Goal: Task Accomplishment & Management: Use online tool/utility

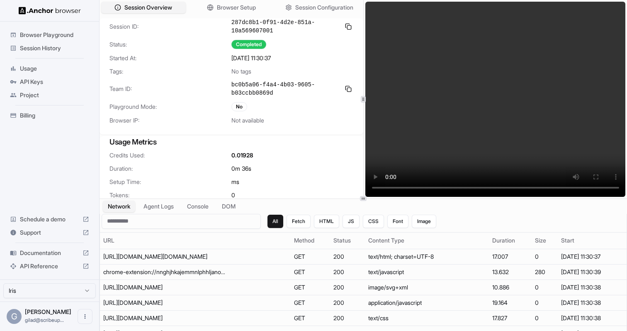
click at [520, 139] on video at bounding box center [496, 99] width 261 height 195
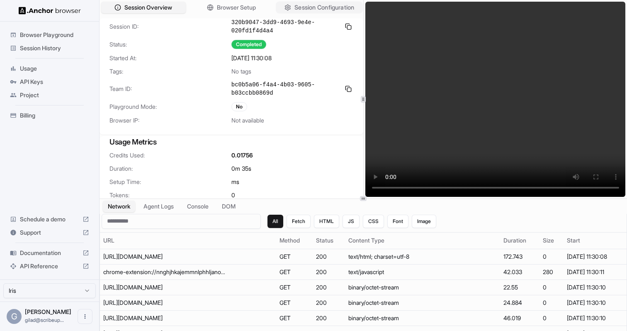
click at [307, 9] on span "Session Configuration" at bounding box center [325, 7] width 60 height 9
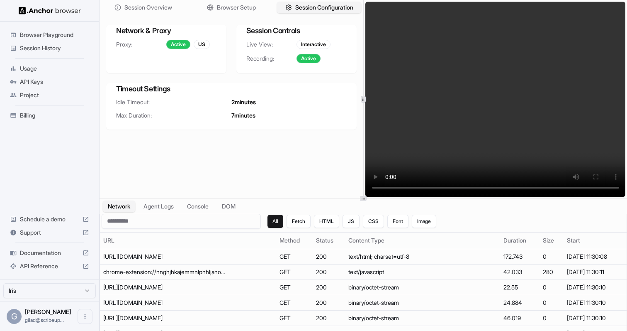
click at [73, 34] on span "Browser Playground" at bounding box center [54, 35] width 69 height 8
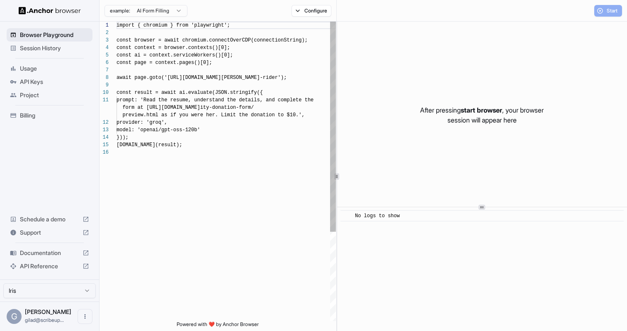
scroll to position [75, 0]
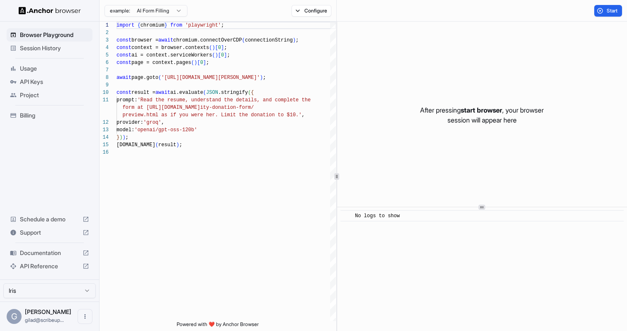
click at [173, 16] on body "Browser Playground Session History Usage API Keys Project Billing Schedule a de…" at bounding box center [313, 165] width 627 height 331
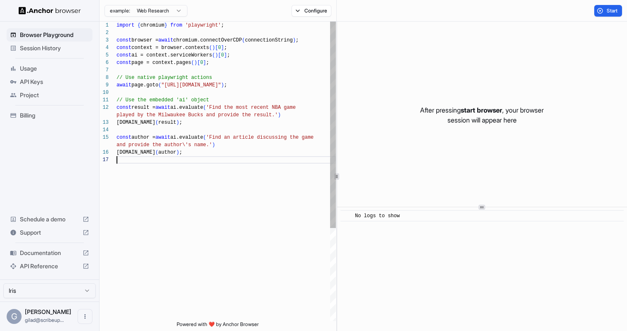
scroll to position [60, 0]
click at [190, 159] on div "import { chromium } from 'playwright' ; const browser = await chromium.connectO…" at bounding box center [227, 239] width 220 height 434
click at [307, 16] on div "example: Web Research Configure" at bounding box center [218, 11] width 237 height 22
click at [307, 15] on button "Configure" at bounding box center [312, 11] width 40 height 12
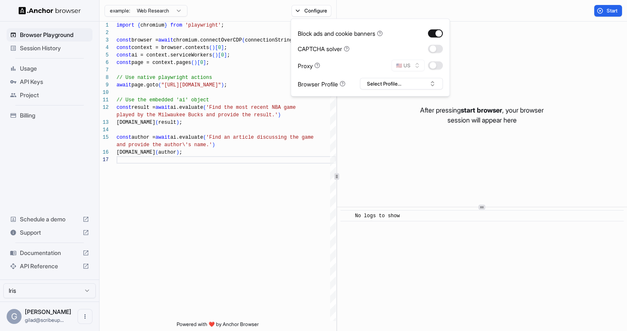
click at [433, 43] on div "Block ads and cookie banners CAPTCHA solver Proxy 🇺🇸 US Browser Profile Select …" at bounding box center [370, 58] width 145 height 64
click at [433, 46] on button "button" at bounding box center [435, 48] width 15 height 8
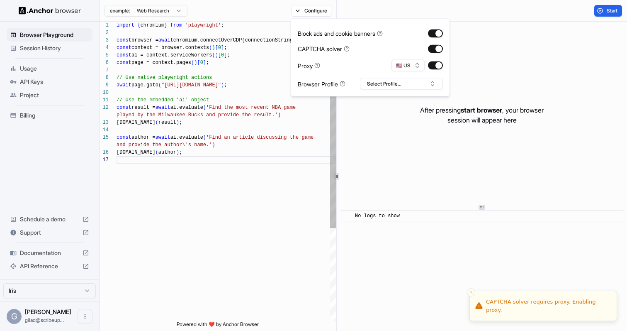
click at [249, 149] on div "import { chromium } from 'playwright' ; const browser = await chromium.connectO…" at bounding box center [227, 239] width 220 height 434
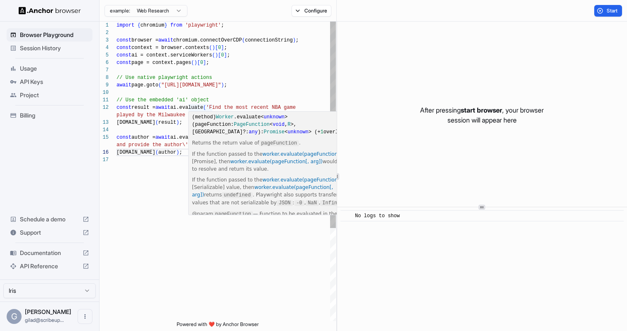
click at [217, 88] on div "import { chromium } from 'playwright' ; const browser = await chromium.connectO…" at bounding box center [227, 239] width 220 height 434
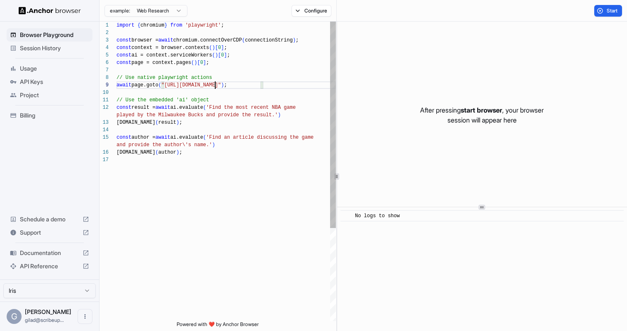
click at [188, 112] on div "import { chromium } from 'playwright' ; const browser = await chromium.connectO…" at bounding box center [227, 239] width 220 height 434
click at [193, 163] on div "import { chromium } from 'playwright' ; const browser = await chromium.connectO…" at bounding box center [227, 239] width 220 height 434
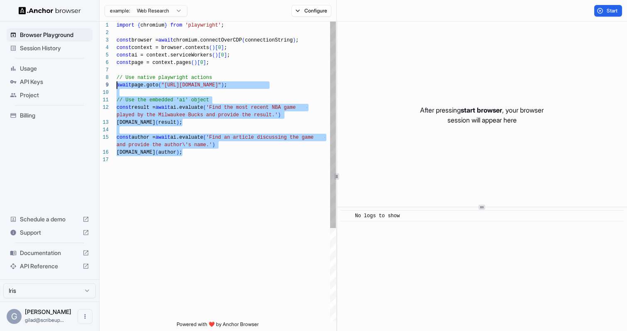
scroll to position [52, 0]
drag, startPoint x: 179, startPoint y: 160, endPoint x: 98, endPoint y: 75, distance: 117.4
click at [117, 75] on div "import { chromium } from 'playwright' ; const browser = await chromium.connectO…" at bounding box center [227, 239] width 220 height 434
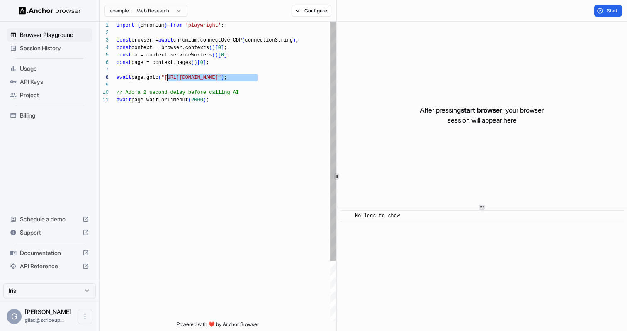
drag, startPoint x: 258, startPoint y: 79, endPoint x: 167, endPoint y: 77, distance: 90.9
click at [167, 77] on div "import { chromium } from 'playwright' ; const browser = await chromium.connectO…" at bounding box center [227, 209] width 220 height 374
click at [206, 100] on div "import { chromium } from 'playwright' ; const browser = await chromium.connectO…" at bounding box center [227, 209] width 220 height 374
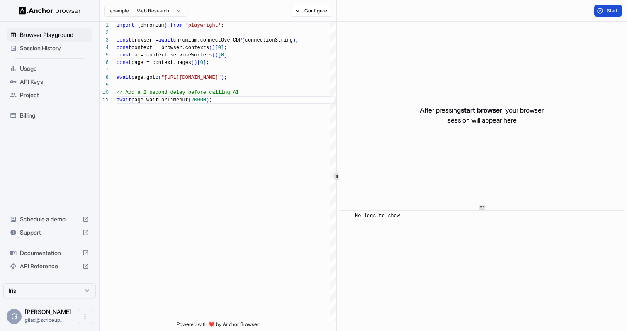
click at [614, 11] on span "Start" at bounding box center [613, 10] width 12 height 7
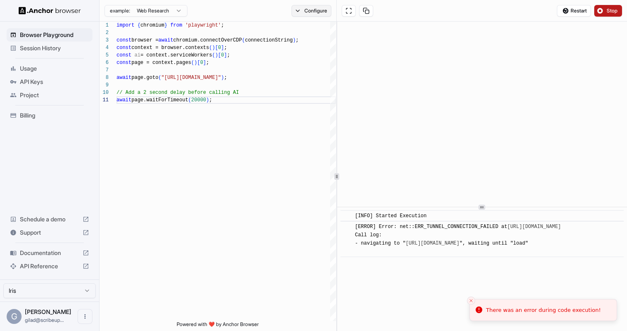
click at [311, 12] on button "Configure" at bounding box center [312, 11] width 40 height 12
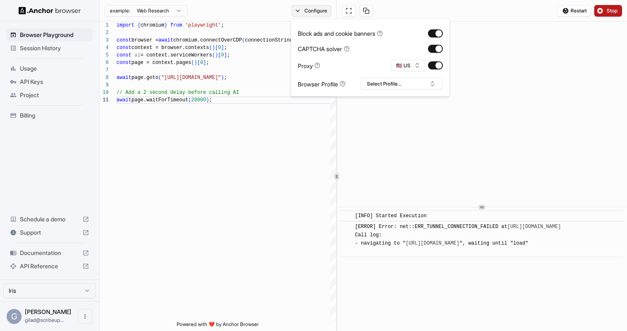
click at [308, 11] on button "Configure" at bounding box center [312, 11] width 40 height 12
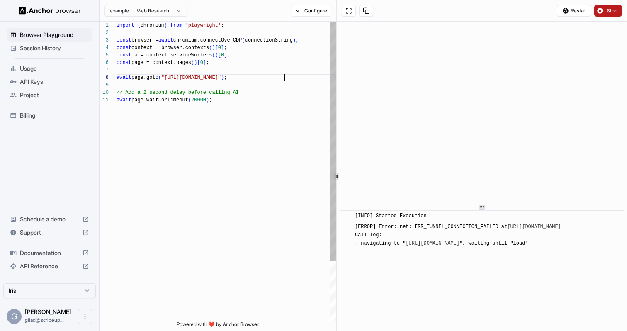
scroll to position [52, 0]
drag, startPoint x: 285, startPoint y: 78, endPoint x: 166, endPoint y: 78, distance: 119.1
click at [166, 78] on div "import { chromium } from 'playwright' ; const browser = await chromium.connectO…" at bounding box center [227, 209] width 220 height 374
click at [182, 73] on div "import { chromium } from 'playwright' ; const browser = await chromium.connectO…" at bounding box center [227, 209] width 220 height 374
drag, startPoint x: 168, startPoint y: 78, endPoint x: 283, endPoint y: 81, distance: 115.0
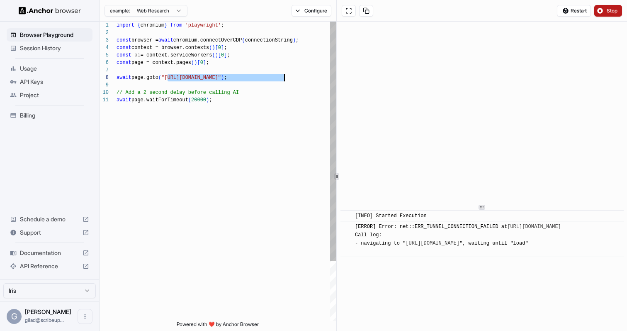
click at [283, 81] on div "import { chromium } from 'playwright' ; const browser = await chromium.connectO…" at bounding box center [227, 209] width 220 height 374
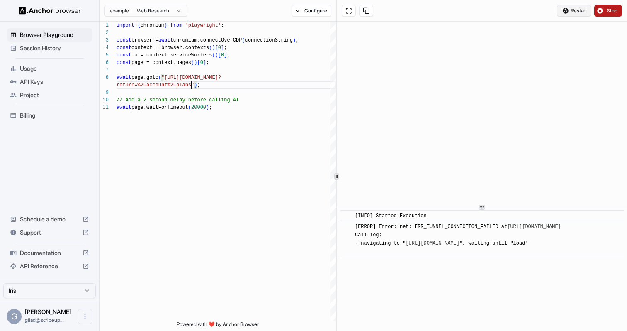
click at [578, 10] on span "Restart" at bounding box center [579, 10] width 16 height 7
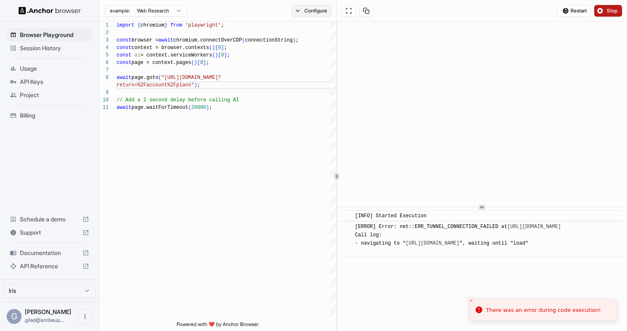
click at [322, 9] on button "Configure" at bounding box center [312, 11] width 40 height 12
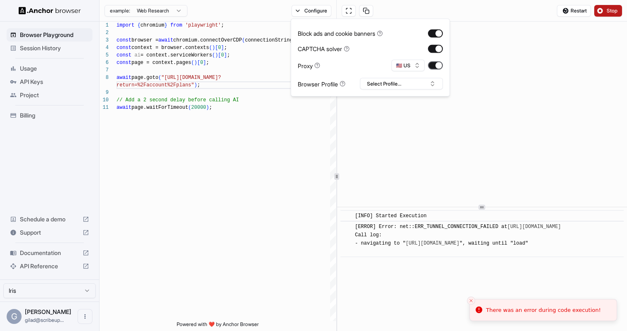
click at [435, 65] on button "button" at bounding box center [435, 65] width 15 height 8
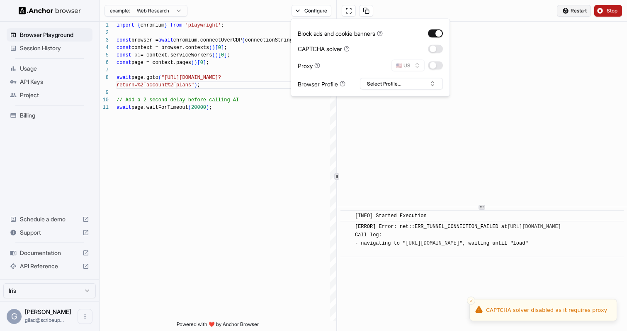
click at [584, 12] on span "Restart" at bounding box center [579, 10] width 16 height 7
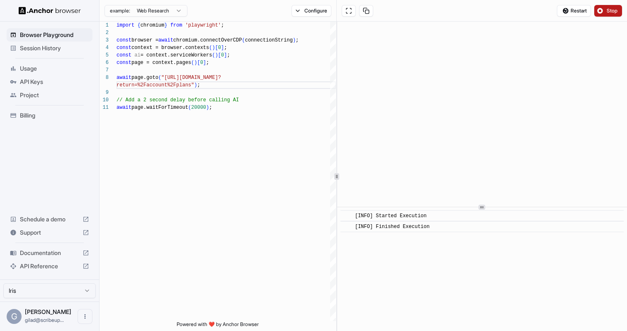
type textarea "**********"
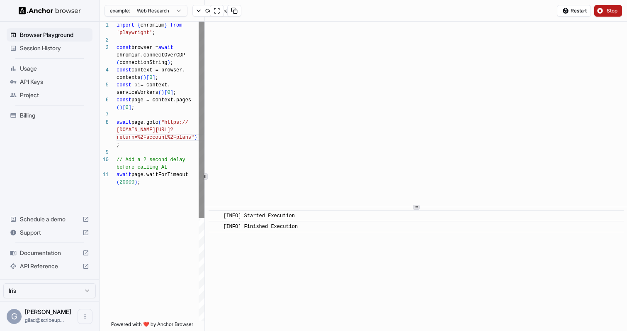
scroll to position [37, 0]
click at [120, 170] on div "**********" at bounding box center [364, 176] width 528 height 309
click at [174, 12] on html "**********" at bounding box center [313, 165] width 627 height 331
click at [612, 12] on span "Stop" at bounding box center [613, 10] width 12 height 7
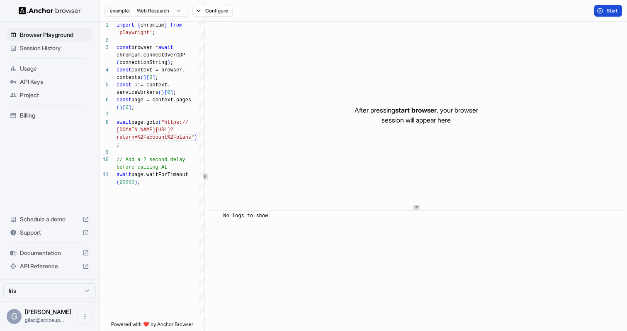
click at [609, 11] on span "Start" at bounding box center [613, 10] width 12 height 7
click at [208, 7] on div "Start" at bounding box center [416, 11] width 422 height 22
click at [204, 12] on button "Configure" at bounding box center [213, 11] width 40 height 12
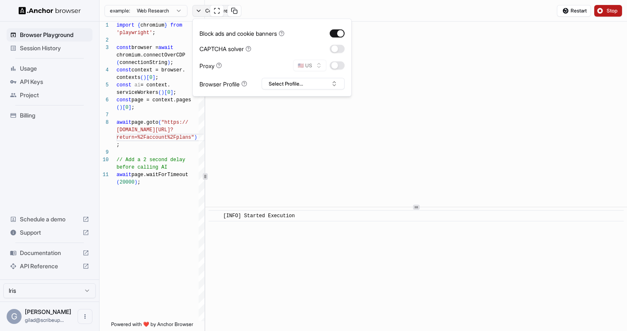
click at [197, 9] on button "Configure" at bounding box center [213, 11] width 40 height 12
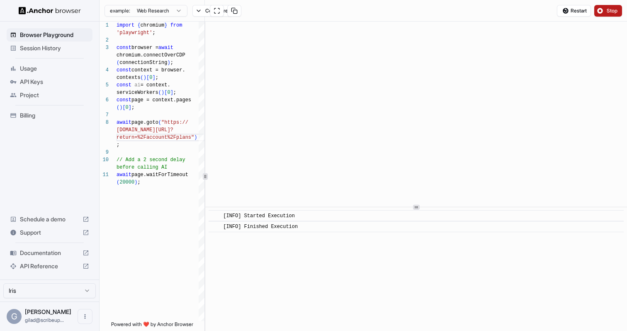
click at [54, 54] on div "Session History" at bounding box center [50, 47] width 86 height 13
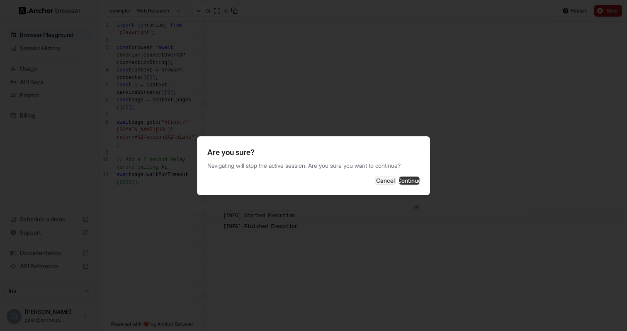
click at [403, 183] on button "Continue" at bounding box center [409, 180] width 21 height 8
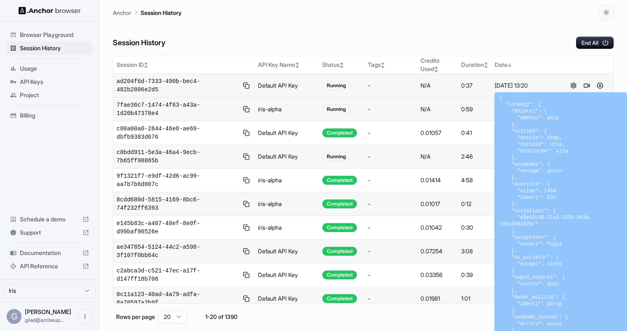
click at [576, 85] on button at bounding box center [574, 86] width 10 height 10
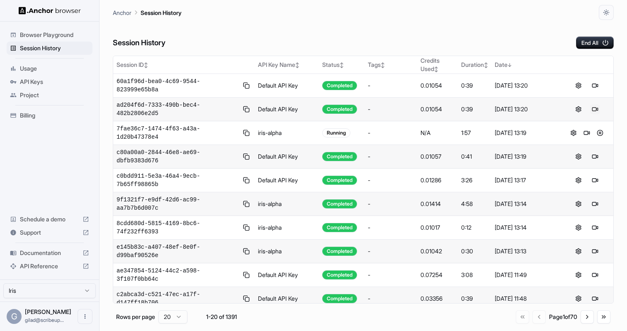
click at [597, 109] on button at bounding box center [596, 109] width 10 height 10
click at [579, 180] on button at bounding box center [579, 180] width 10 height 10
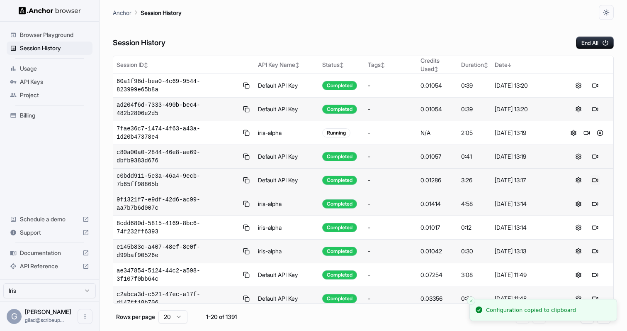
click at [597, 179] on button at bounding box center [596, 180] width 10 height 10
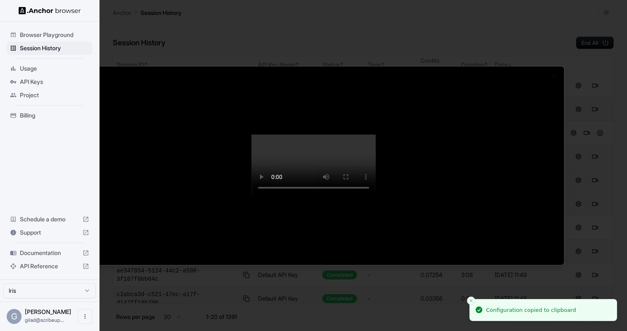
click at [586, 213] on div at bounding box center [313, 165] width 627 height 331
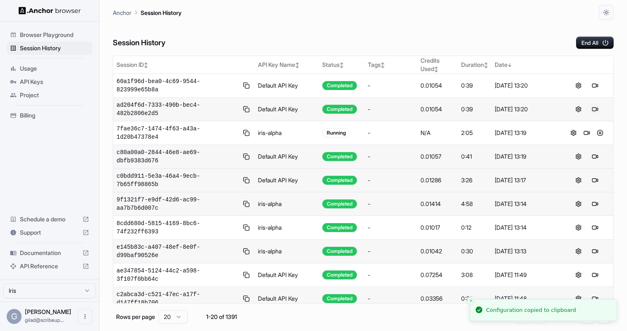
click at [598, 110] on button at bounding box center [596, 109] width 10 height 10
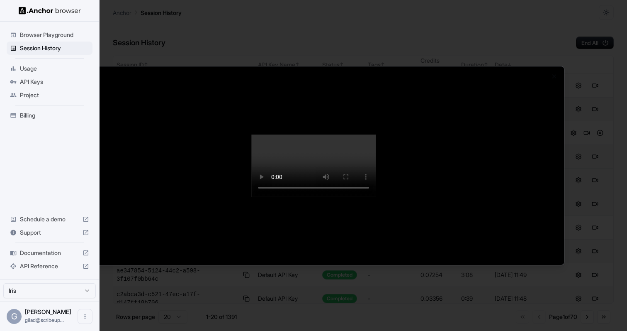
click at [610, 130] on div at bounding box center [313, 165] width 627 height 331
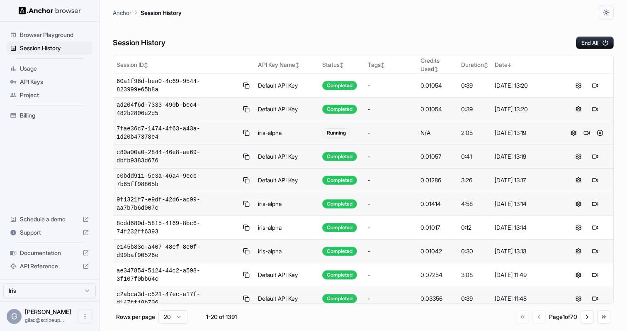
click at [584, 132] on button at bounding box center [587, 133] width 10 height 10
click at [600, 132] on button at bounding box center [600, 133] width 10 height 10
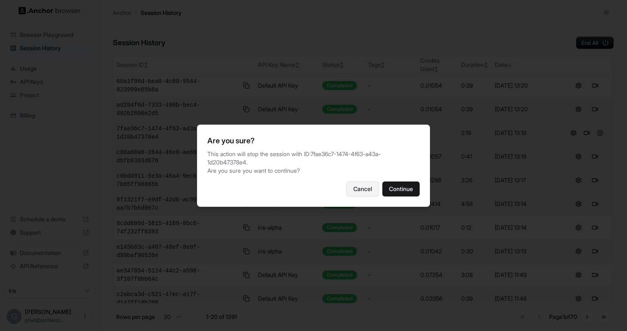
click at [359, 186] on button "Cancel" at bounding box center [363, 188] width 33 height 15
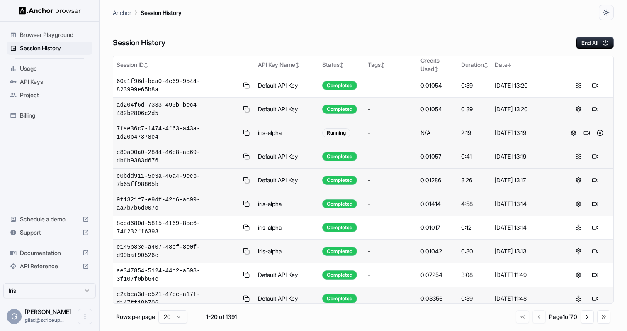
click at [56, 38] on span "Browser Playground" at bounding box center [54, 35] width 69 height 8
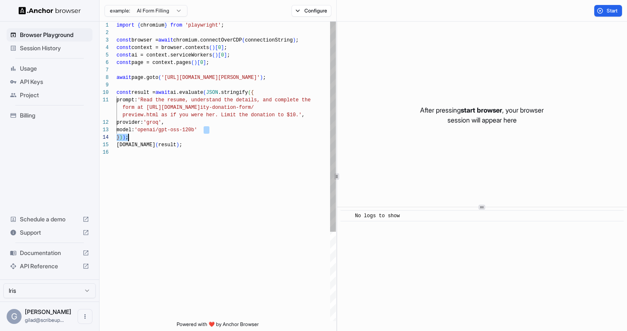
click at [205, 134] on div "import { chromium } from 'playwright' ; const browser = await chromium.connectO…" at bounding box center [227, 235] width 220 height 426
click at [139, 78] on div "import { chromium } from 'playwright' ; const browser = await chromium.connectO…" at bounding box center [227, 235] width 220 height 426
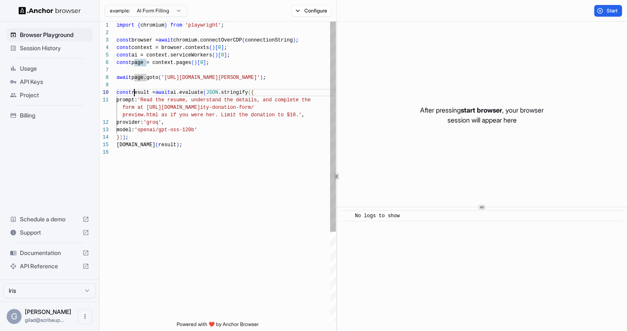
scroll to position [67, 0]
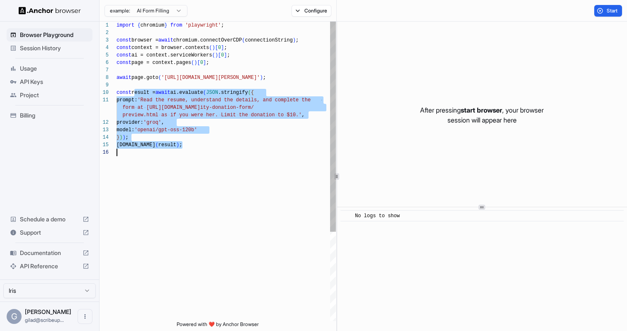
drag, startPoint x: 135, startPoint y: 92, endPoint x: 188, endPoint y: 153, distance: 80.8
click at [188, 153] on div "import { chromium } from 'playwright' ; const browser = await chromium.connectO…" at bounding box center [227, 235] width 220 height 426
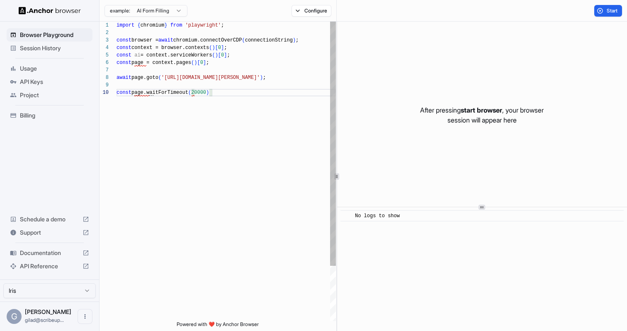
click at [188, 154] on div "import { chromium } from 'playwright' ; const browser = await chromium.connectO…" at bounding box center [227, 205] width 220 height 366
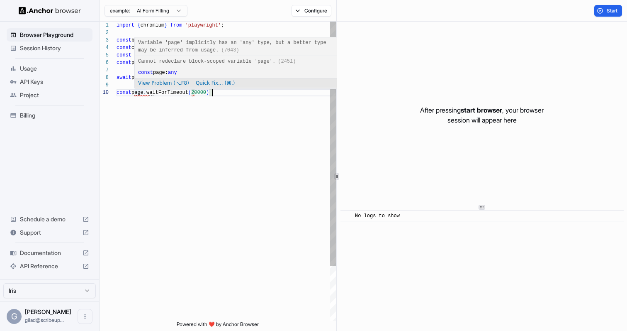
click at [146, 104] on div "import { chromium } from 'playwright' ; const browser = await chromium.connectO…" at bounding box center [227, 205] width 220 height 366
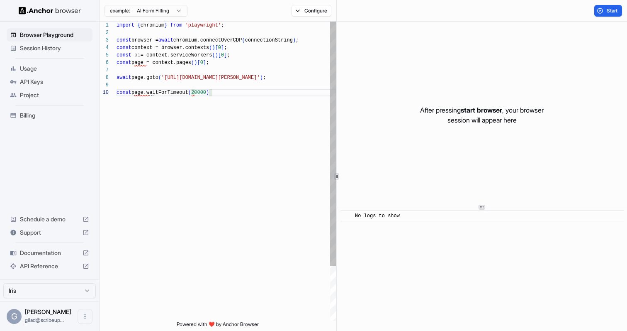
click at [127, 92] on div "import { chromium } from 'playwright' ; const browser = await chromium.connectO…" at bounding box center [227, 205] width 220 height 366
click at [133, 78] on div "import { chromium } from 'playwright' ; const browser = await chromium.connectO…" at bounding box center [227, 205] width 220 height 366
drag, startPoint x: 285, startPoint y: 80, endPoint x: 168, endPoint y: 78, distance: 117.0
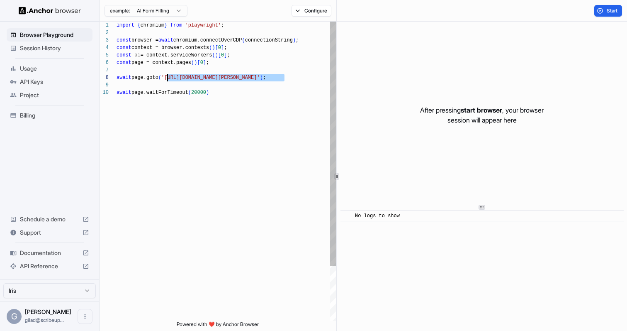
click at [168, 78] on div "import { chromium } from 'playwright' ; const browser = await chromium.connectO…" at bounding box center [227, 205] width 220 height 366
type textarea "**********"
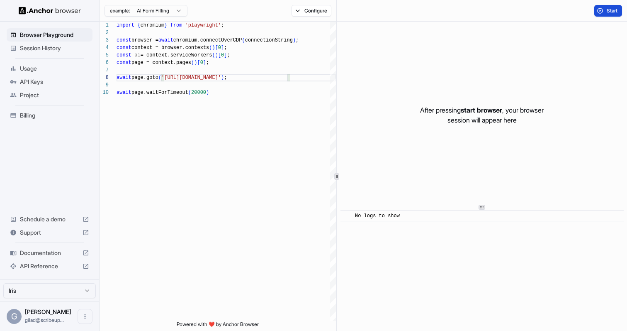
click at [615, 5] on button "Start" at bounding box center [609, 11] width 28 height 12
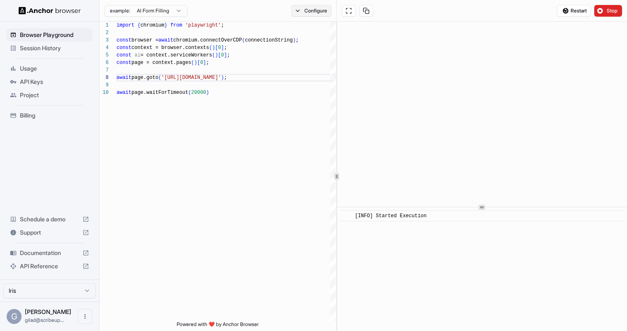
click at [320, 12] on button "Configure" at bounding box center [312, 11] width 40 height 12
click at [57, 51] on span "Session History" at bounding box center [54, 48] width 69 height 8
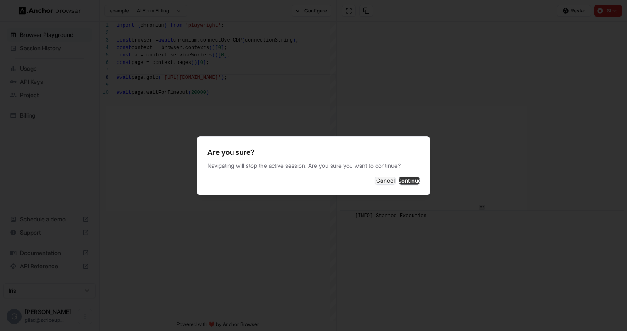
click at [403, 180] on button "Continue" at bounding box center [409, 180] width 21 height 8
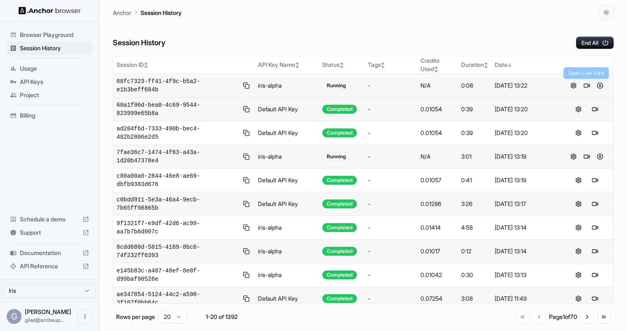
click at [589, 86] on button at bounding box center [587, 86] width 10 height 10
click at [575, 88] on button at bounding box center [574, 86] width 10 height 10
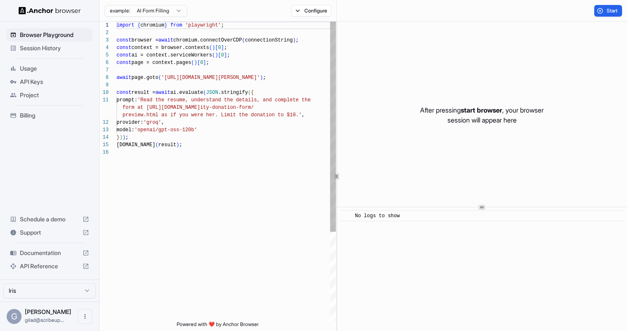
scroll to position [75, 0]
click at [68, 48] on span "Session History" at bounding box center [54, 48] width 69 height 8
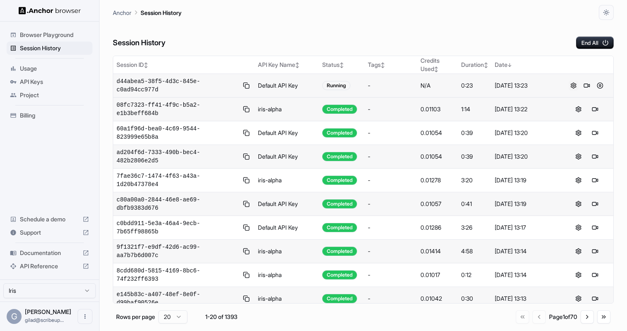
click at [573, 85] on button at bounding box center [574, 86] width 10 height 10
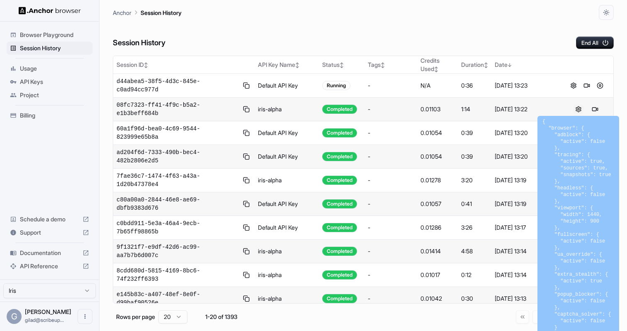
click at [580, 112] on button at bounding box center [579, 109] width 10 height 10
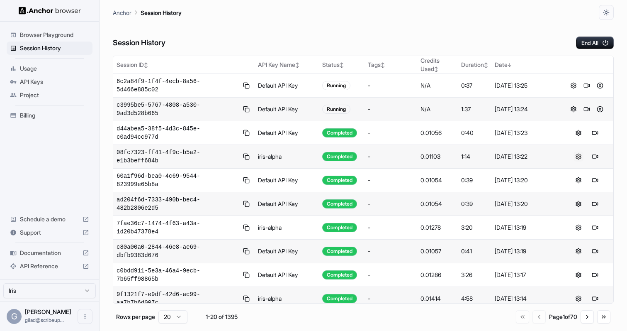
click at [577, 157] on button at bounding box center [579, 156] width 10 height 10
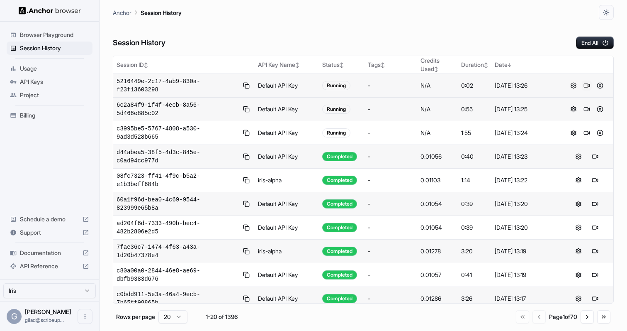
click at [585, 87] on button at bounding box center [587, 86] width 10 height 10
click at [576, 88] on button at bounding box center [574, 86] width 10 height 10
